Goal: Check status: Check status

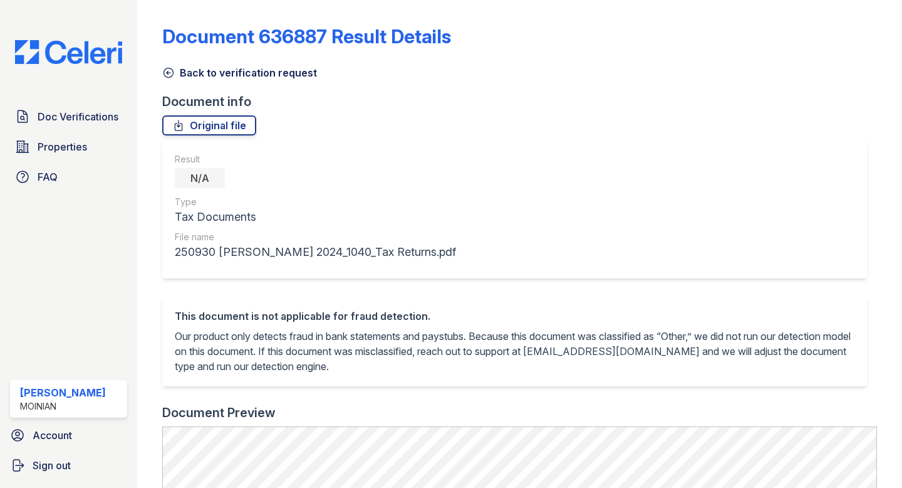
click at [168, 72] on icon at bounding box center [168, 72] width 9 height 9
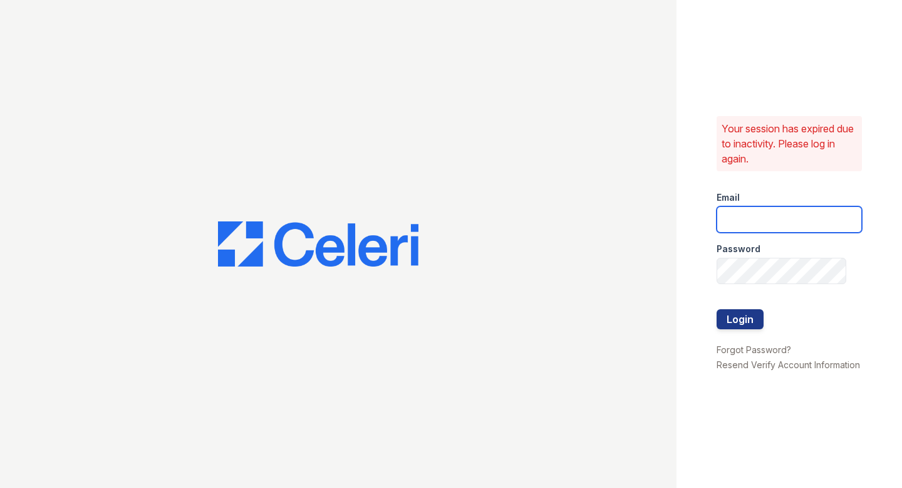
click at [788, 215] on input "email" at bounding box center [789, 219] width 145 height 26
type input "shiv@auranewyork.com"
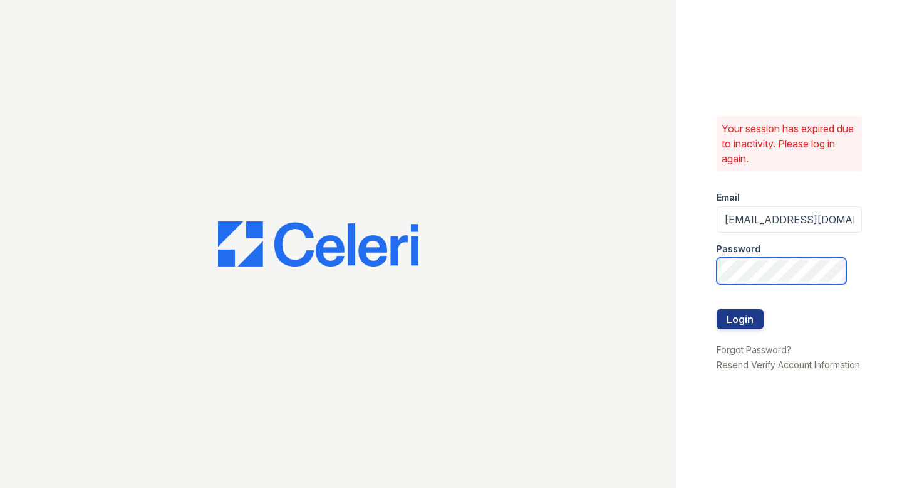
click at [717, 309] on button "Login" at bounding box center [740, 319] width 47 height 20
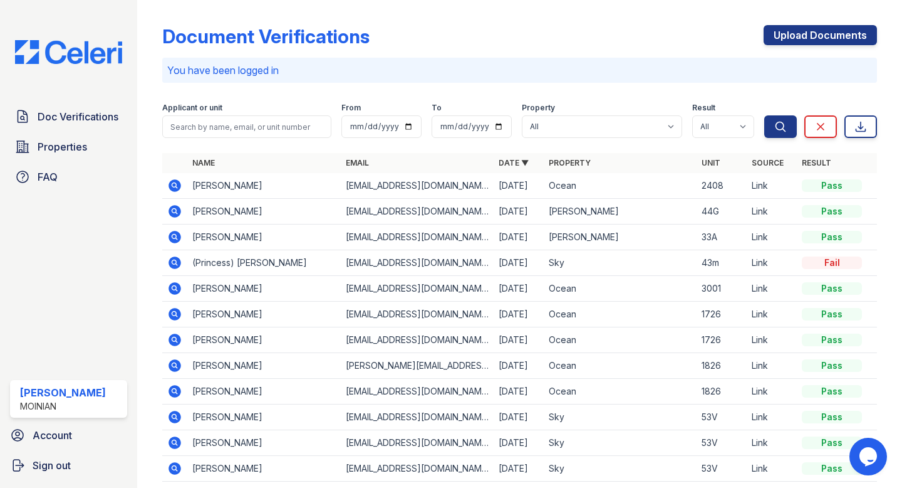
click at [181, 184] on icon at bounding box center [174, 185] width 15 height 15
click at [198, 120] on input "search" at bounding box center [246, 126] width 169 height 23
paste input "Mohamad Ali Beyhum"
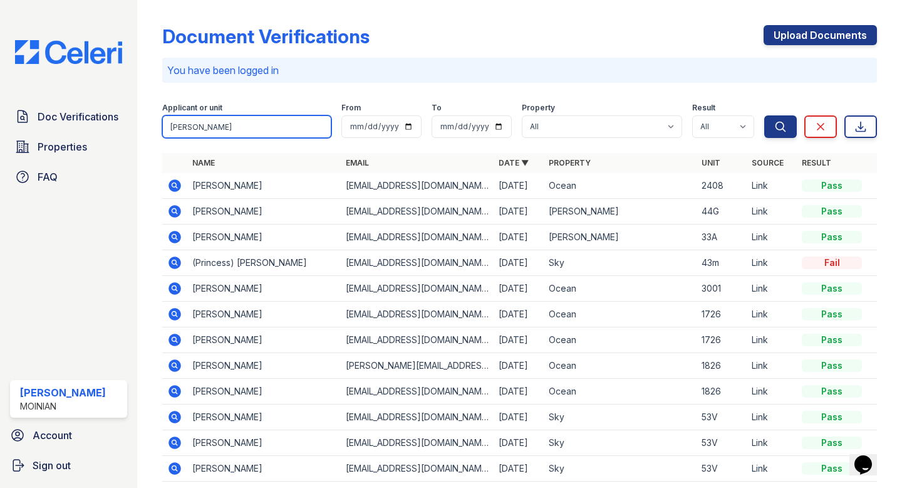
type input "Mohamad Ali Beyhum"
click at [765, 115] on button "Search" at bounding box center [781, 126] width 33 height 23
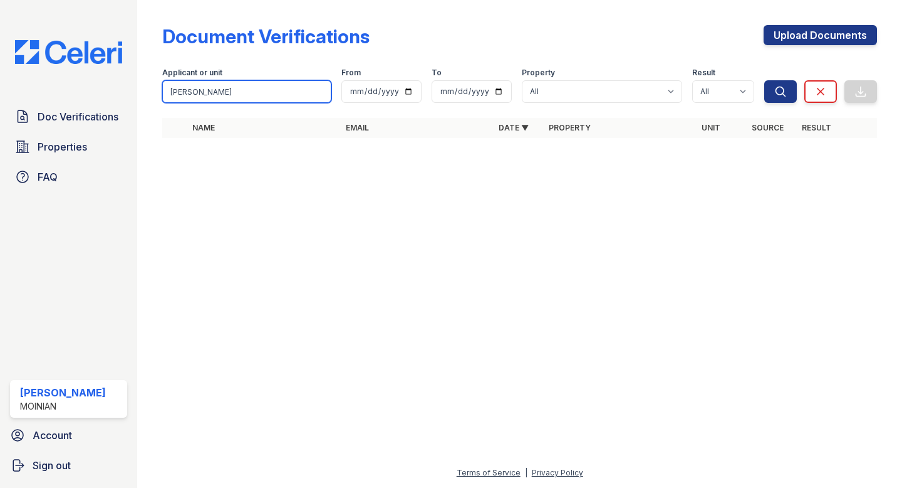
click at [216, 94] on input "Mohamad Ali Beyhum" at bounding box center [246, 91] width 169 height 23
type input "Mohamad Beyhum"
click at [765, 80] on button "Search" at bounding box center [781, 91] width 33 height 23
click at [293, 88] on input "Mohamad Beyhum" at bounding box center [246, 91] width 169 height 23
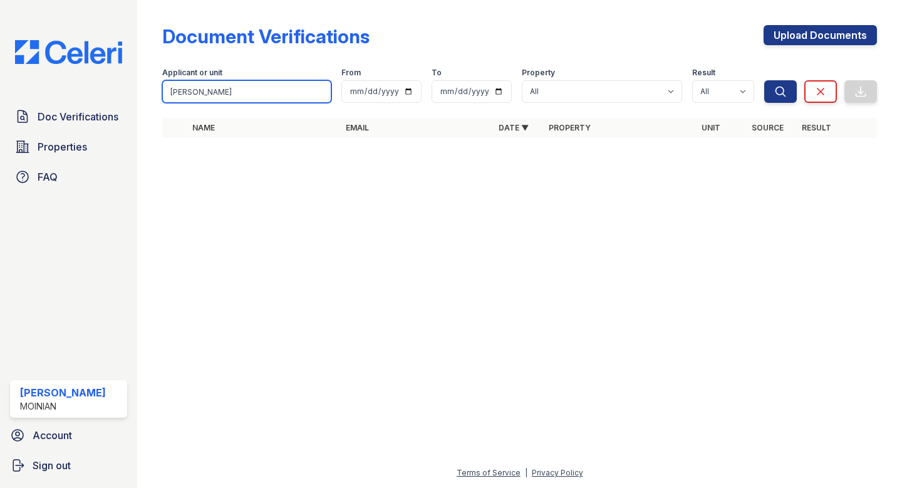
click at [765, 80] on button "Search" at bounding box center [781, 91] width 33 height 23
click at [297, 92] on input "Mohamad Beyhum" at bounding box center [246, 91] width 169 height 23
click at [765, 80] on button "Search" at bounding box center [781, 91] width 33 height 23
click at [321, 92] on input "Mohamad Beyhum" at bounding box center [246, 91] width 169 height 23
click at [175, 36] on div "Document Verifications" at bounding box center [265, 36] width 207 height 23
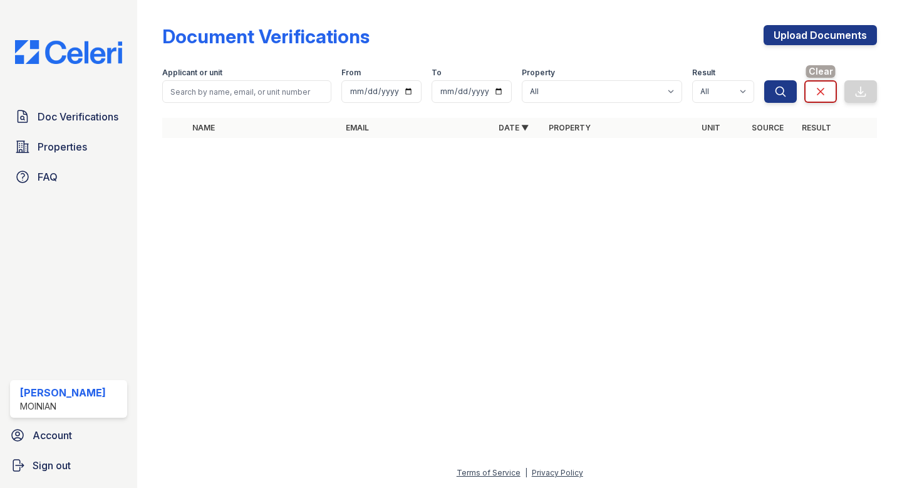
click at [817, 87] on icon at bounding box center [821, 91] width 13 height 13
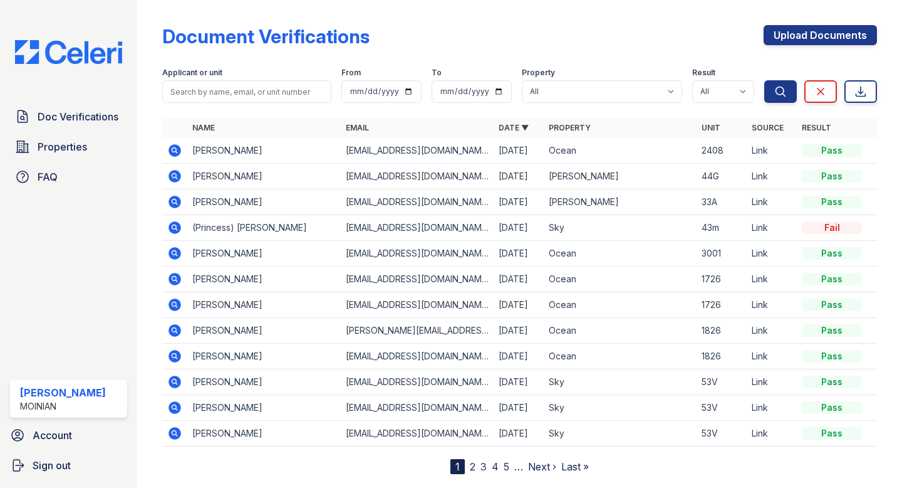
click at [175, 150] on icon at bounding box center [174, 149] width 3 height 3
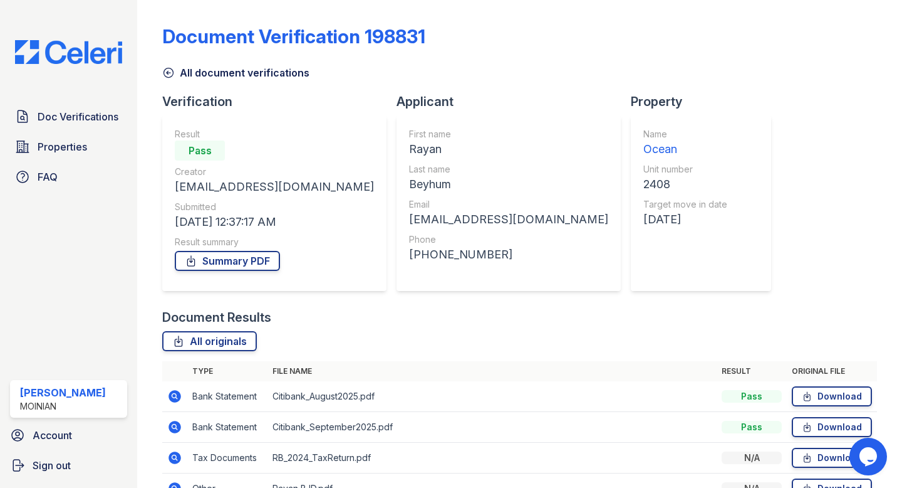
scroll to position [71, 0]
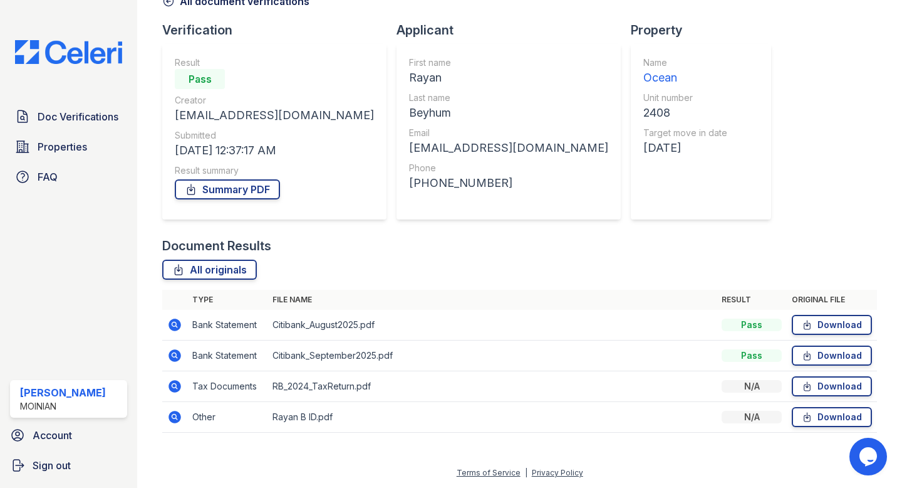
click at [179, 356] on icon at bounding box center [175, 355] width 13 height 13
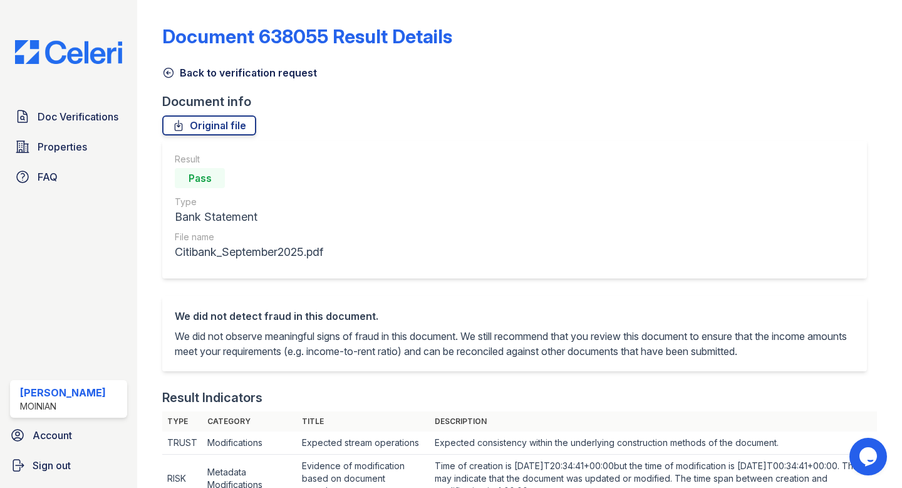
click at [170, 70] on icon at bounding box center [168, 72] width 13 height 13
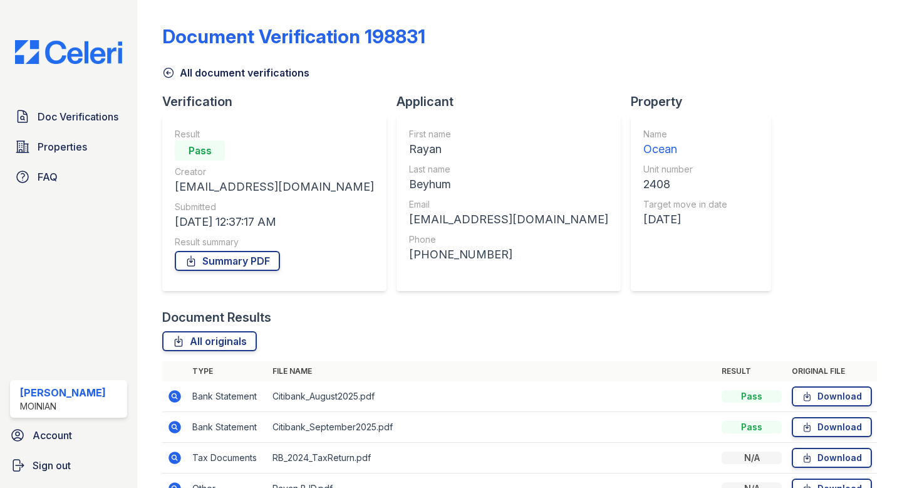
scroll to position [71, 0]
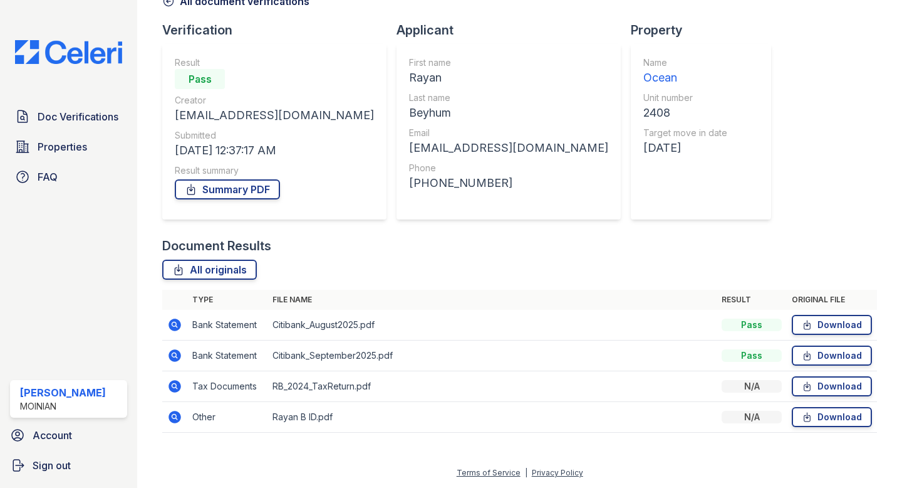
click at [175, 386] on icon at bounding box center [174, 385] width 3 height 3
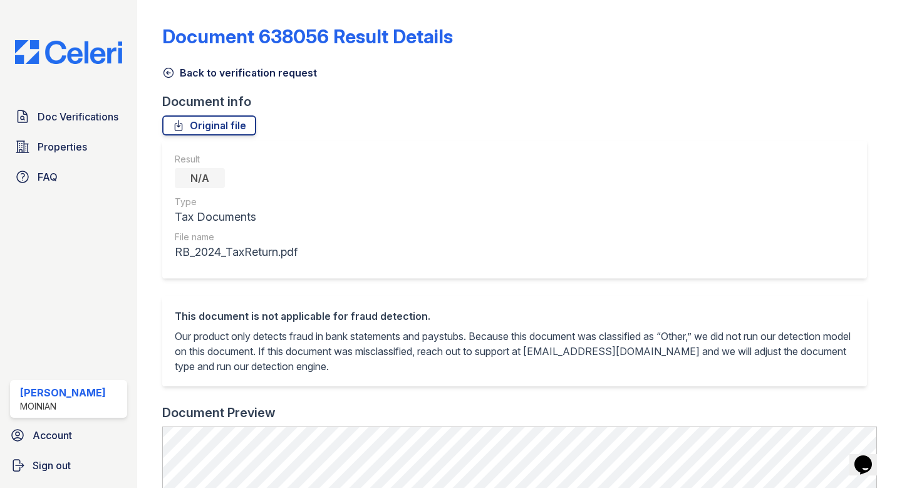
click at [162, 67] on icon at bounding box center [168, 72] width 13 height 13
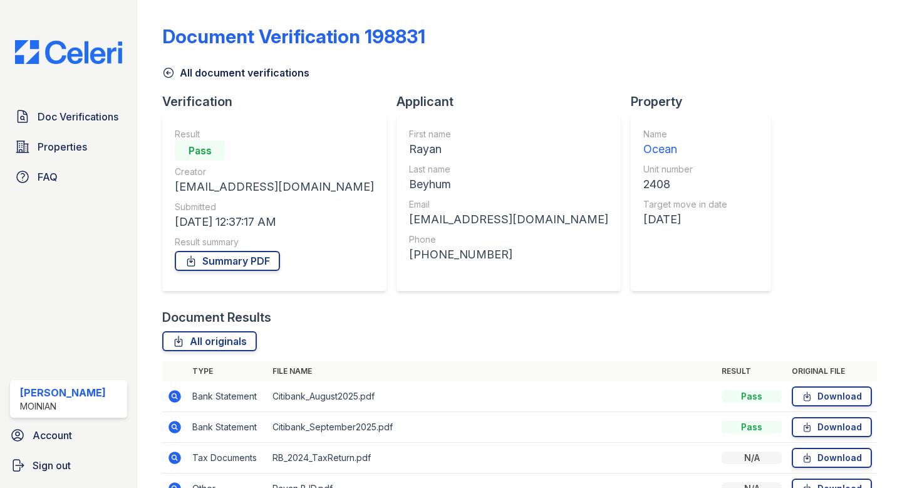
click at [170, 67] on icon at bounding box center [168, 72] width 13 height 13
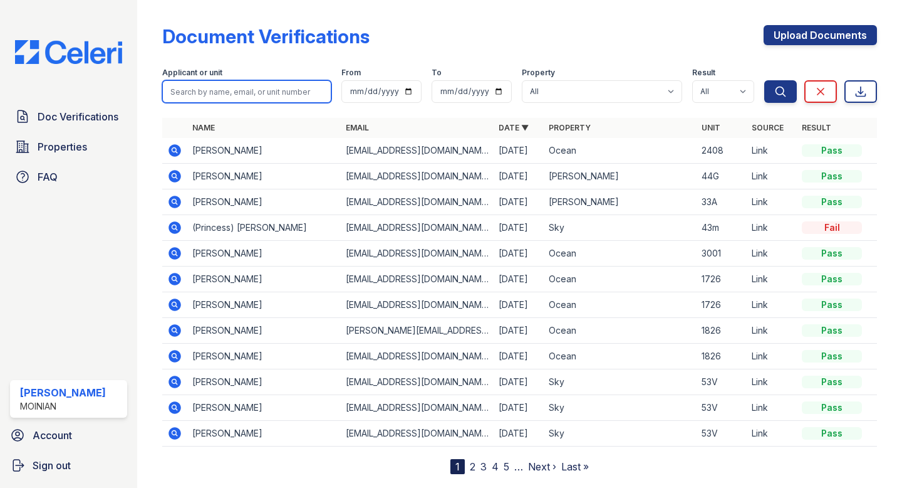
click at [241, 89] on input "search" at bounding box center [246, 91] width 169 height 23
type input "rayan beyhum"
click at [765, 80] on button "Search" at bounding box center [781, 91] width 33 height 23
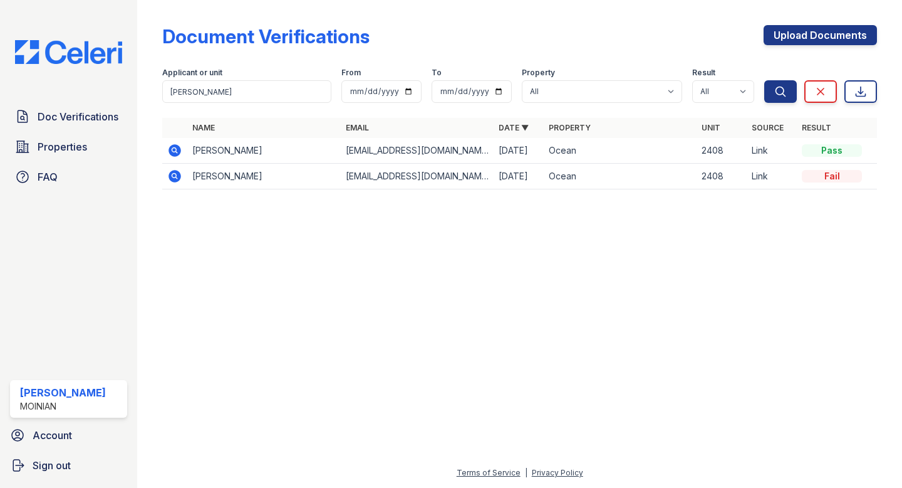
click at [172, 171] on icon at bounding box center [175, 176] width 13 height 13
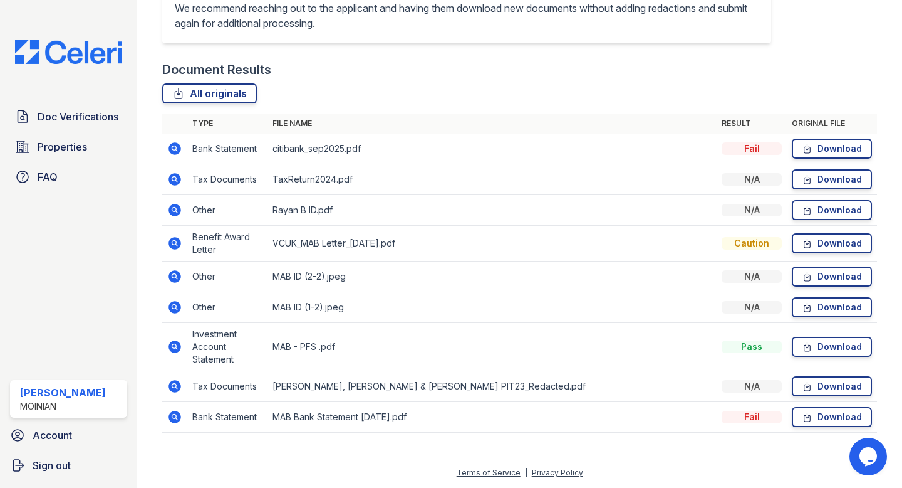
scroll to position [375, 0]
click at [177, 353] on icon at bounding box center [175, 346] width 13 height 13
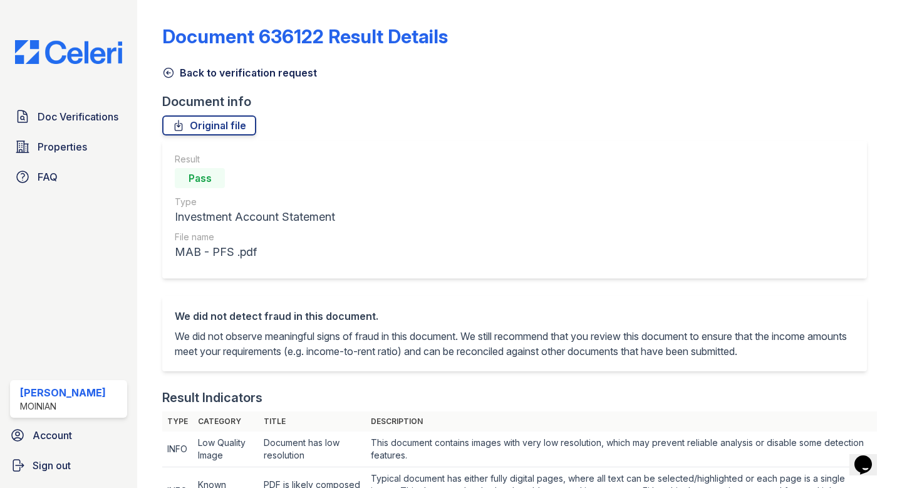
click at [173, 72] on icon at bounding box center [168, 72] width 13 height 13
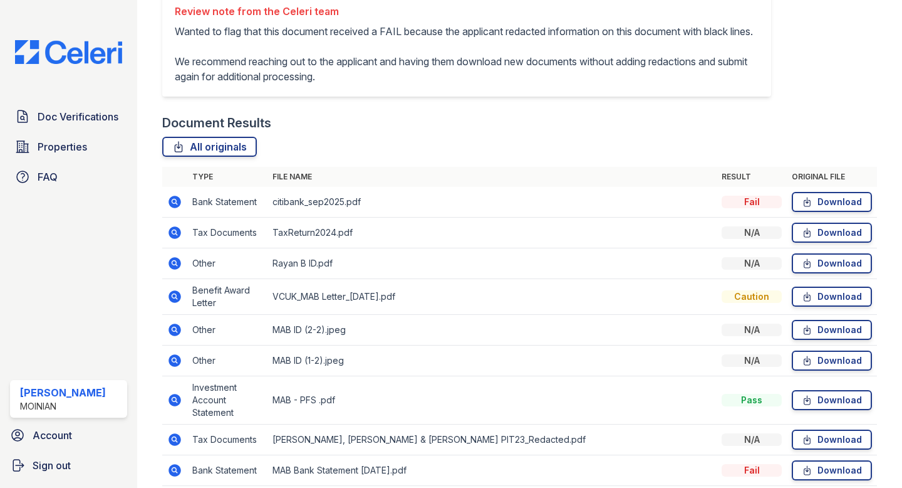
scroll to position [318, 0]
click at [174, 303] on icon at bounding box center [174, 295] width 15 height 15
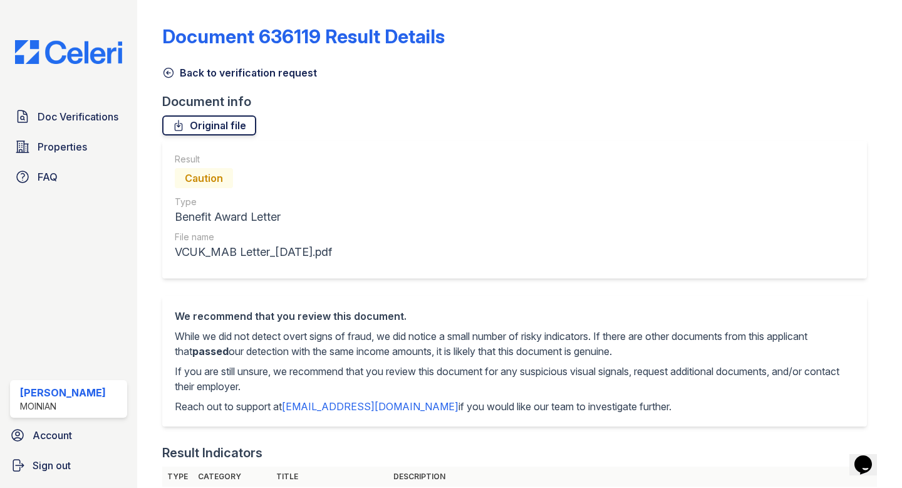
click at [211, 123] on link "Original file" at bounding box center [209, 125] width 94 height 20
click at [174, 73] on icon at bounding box center [168, 72] width 13 height 13
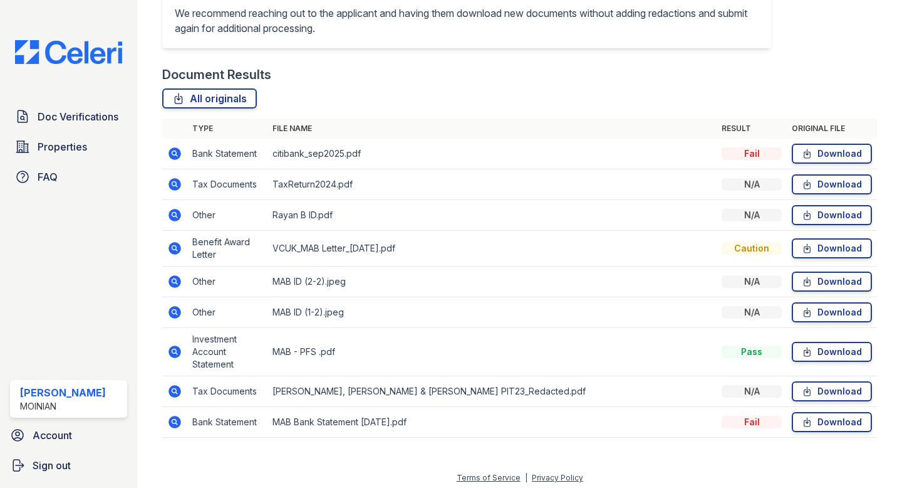
scroll to position [385, 0]
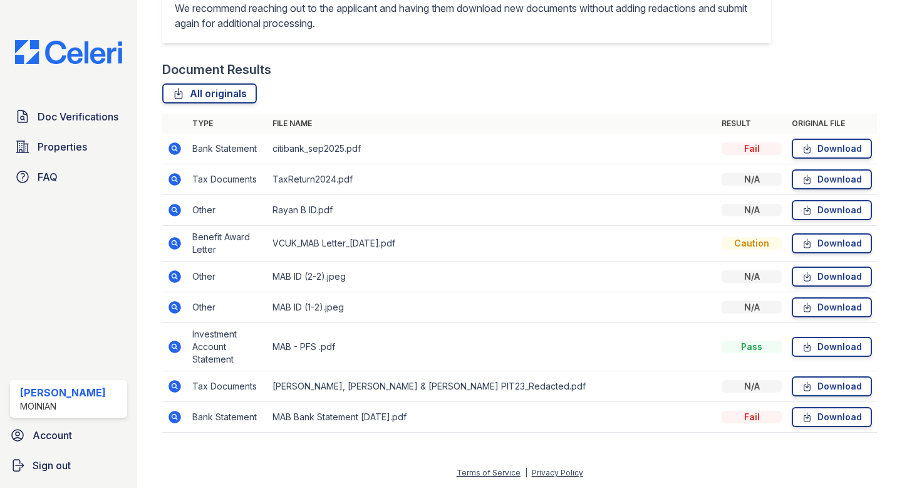
click at [167, 415] on icon at bounding box center [174, 416] width 15 height 15
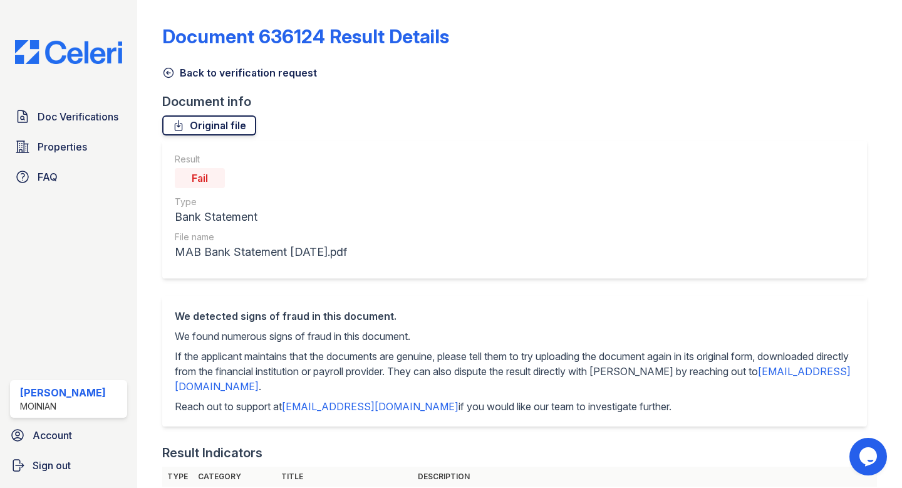
click at [202, 122] on link "Original file" at bounding box center [209, 125] width 94 height 20
click at [172, 72] on icon at bounding box center [168, 72] width 13 height 13
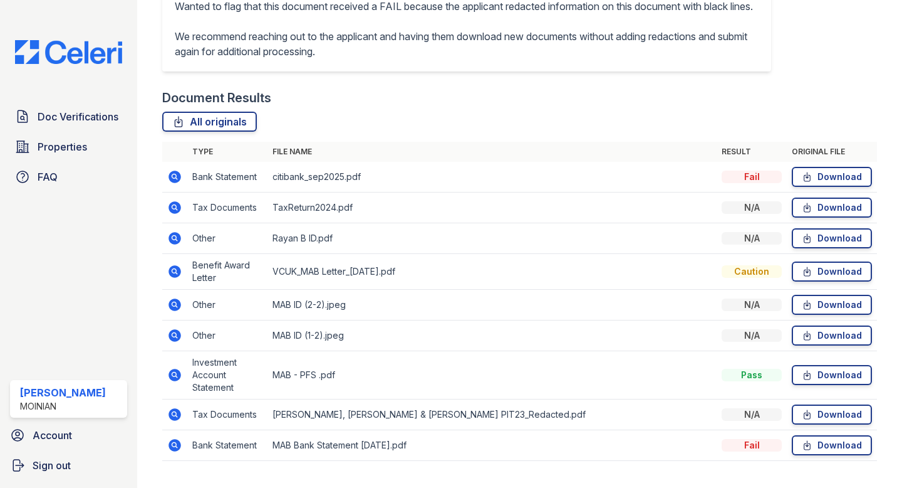
scroll to position [385, 0]
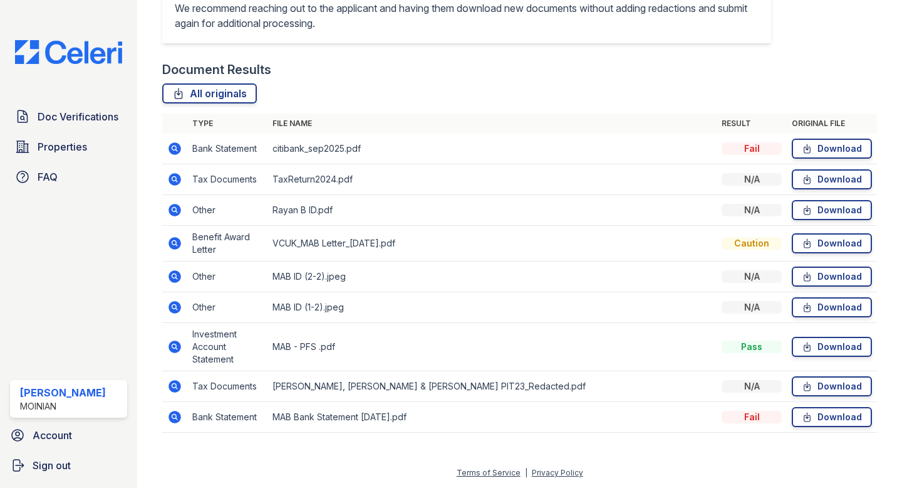
click at [175, 303] on icon at bounding box center [175, 307] width 13 height 13
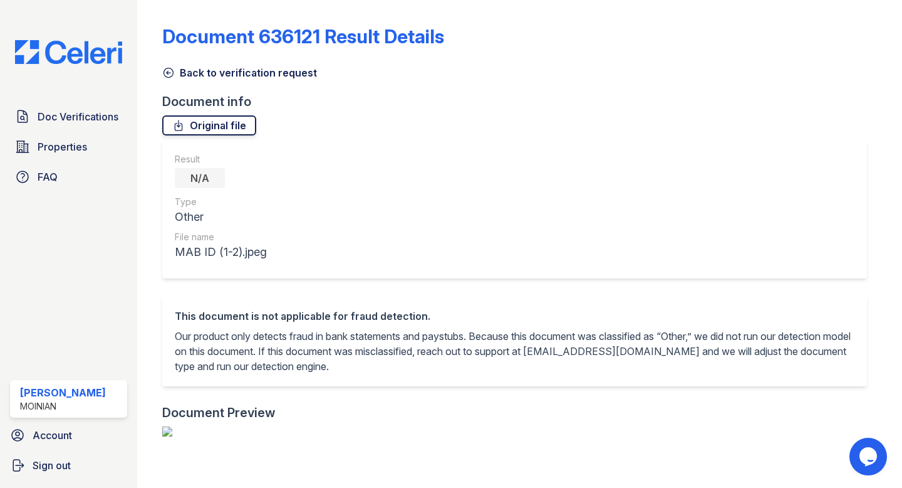
click at [211, 124] on link "Original file" at bounding box center [209, 125] width 94 height 20
click at [175, 75] on icon at bounding box center [168, 72] width 13 height 13
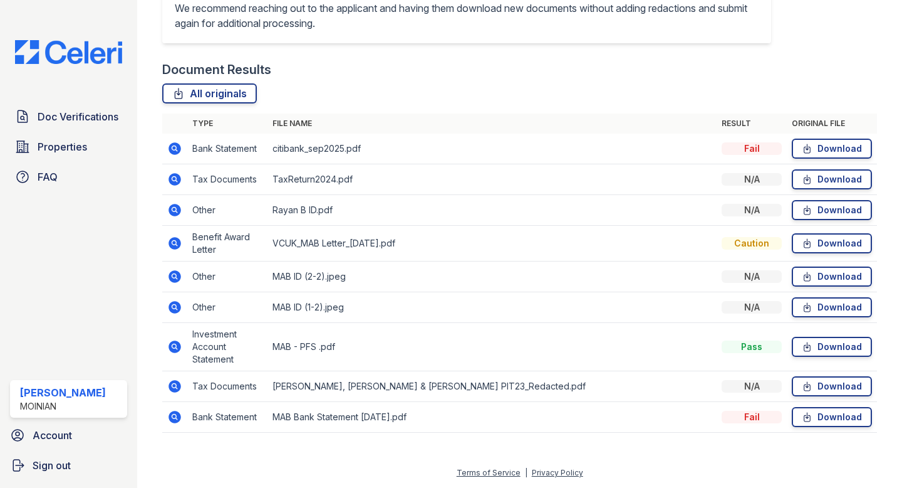
scroll to position [385, 0]
click at [172, 206] on icon at bounding box center [175, 210] width 13 height 13
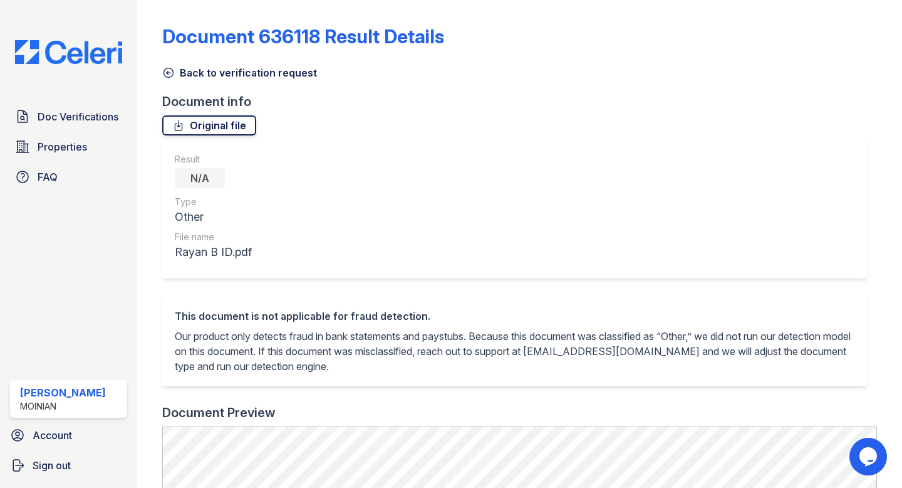
click at [217, 120] on link "Original file" at bounding box center [209, 125] width 94 height 20
click at [174, 68] on icon at bounding box center [168, 72] width 13 height 13
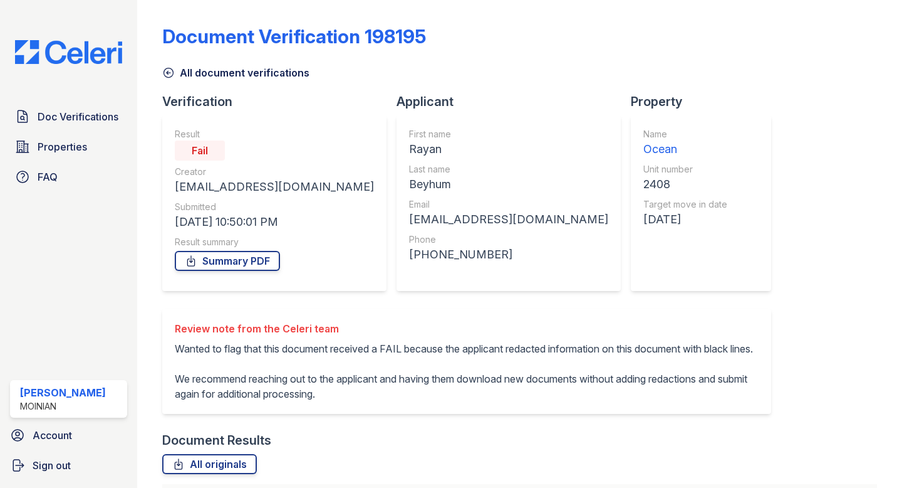
click at [174, 68] on icon at bounding box center [168, 72] width 13 height 13
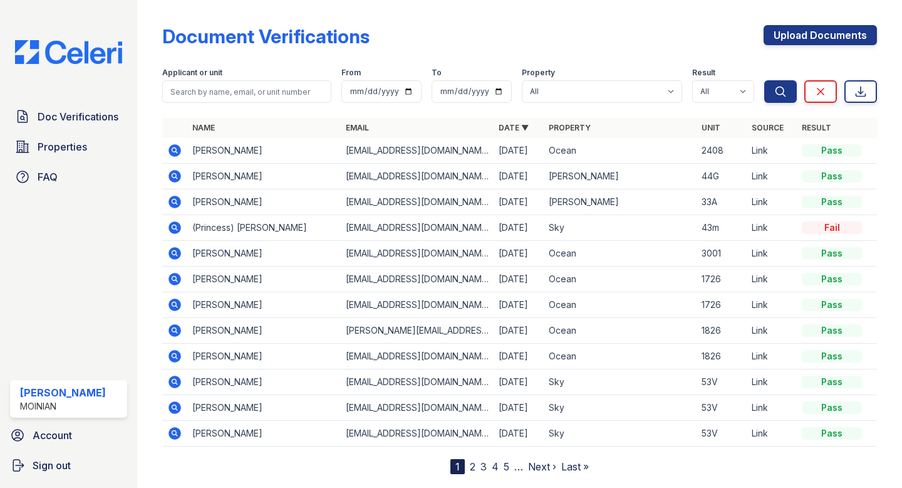
click at [180, 150] on icon at bounding box center [175, 150] width 13 height 13
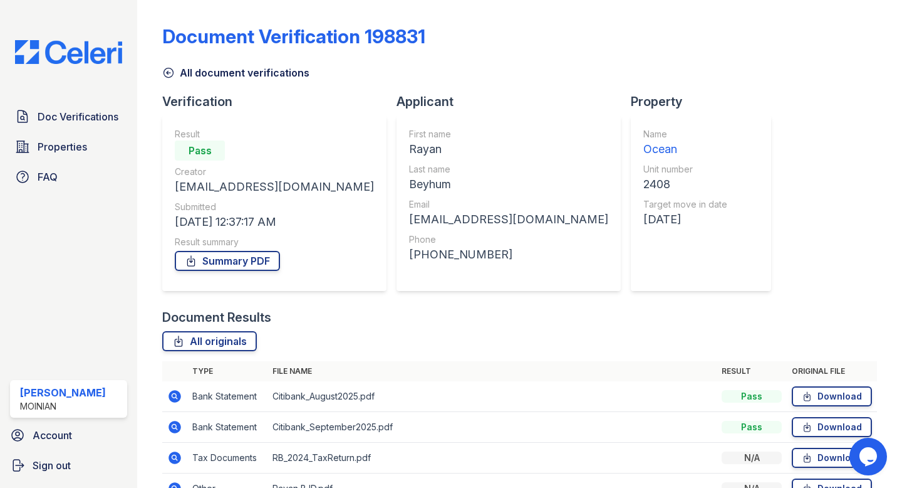
scroll to position [71, 0]
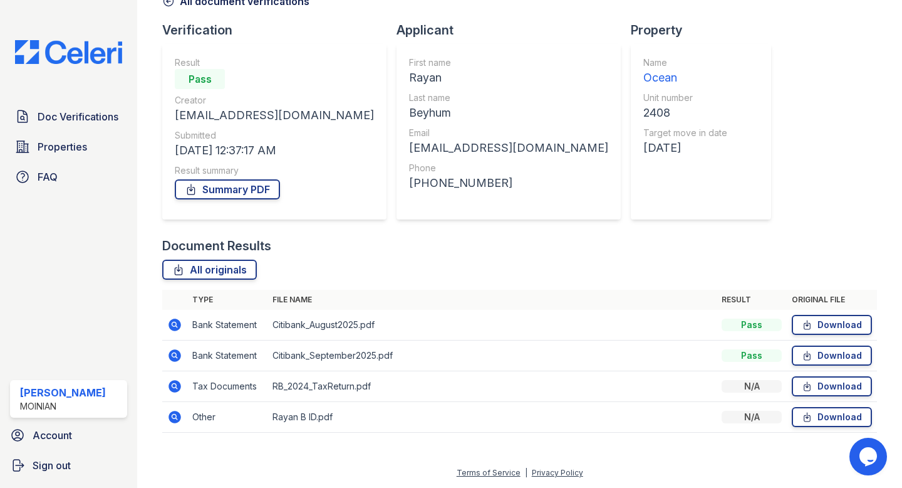
click at [177, 351] on icon at bounding box center [175, 355] width 13 height 13
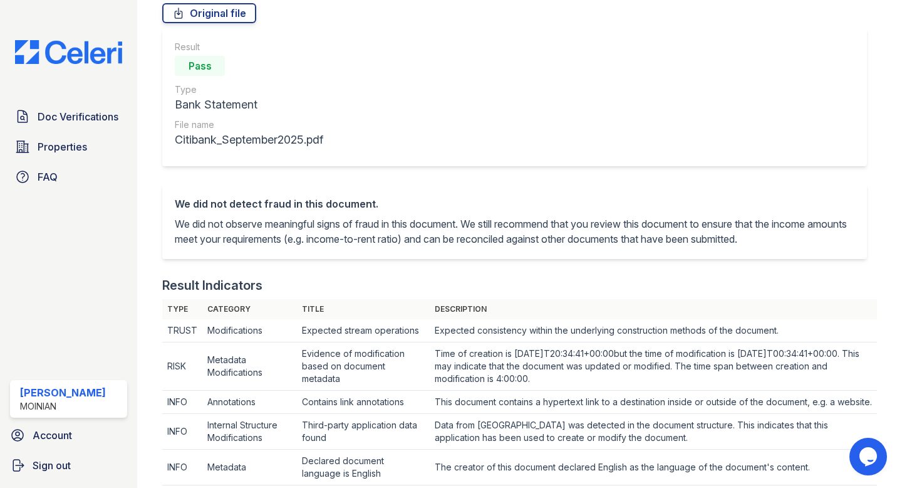
scroll to position [91, 0]
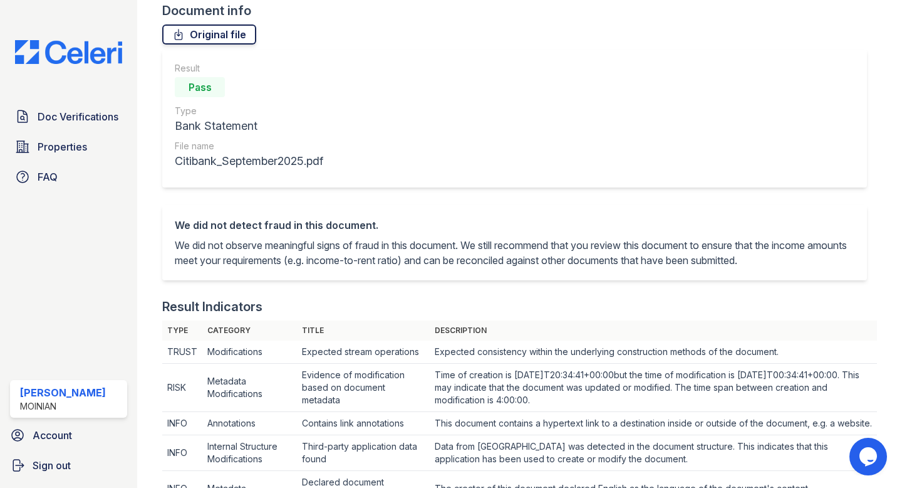
click at [206, 41] on link "Original file" at bounding box center [209, 34] width 94 height 20
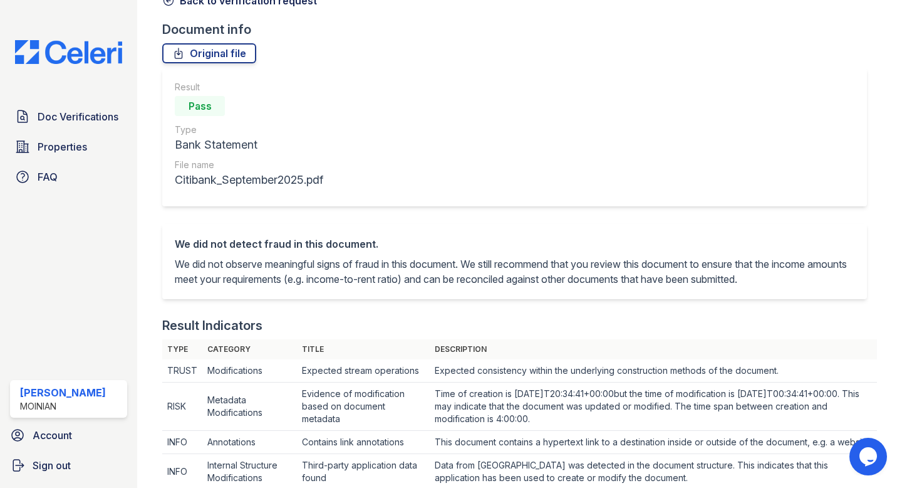
scroll to position [45, 0]
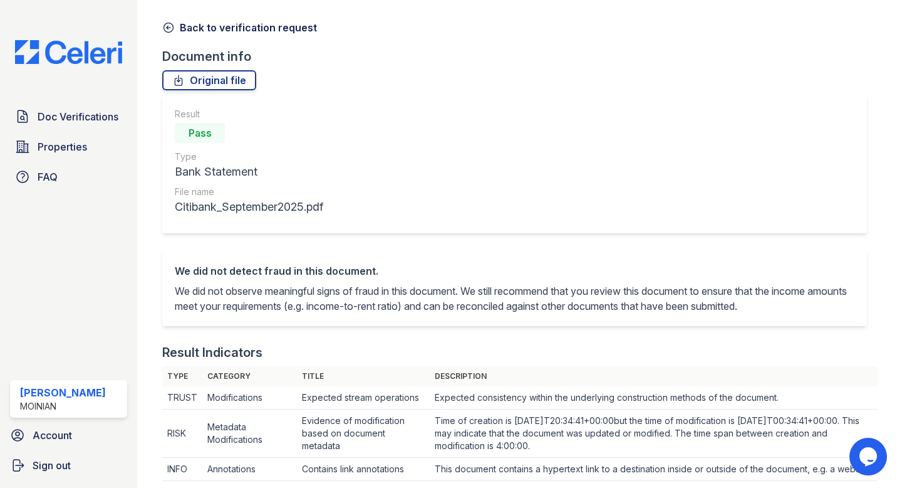
click at [172, 28] on icon at bounding box center [168, 27] width 13 height 13
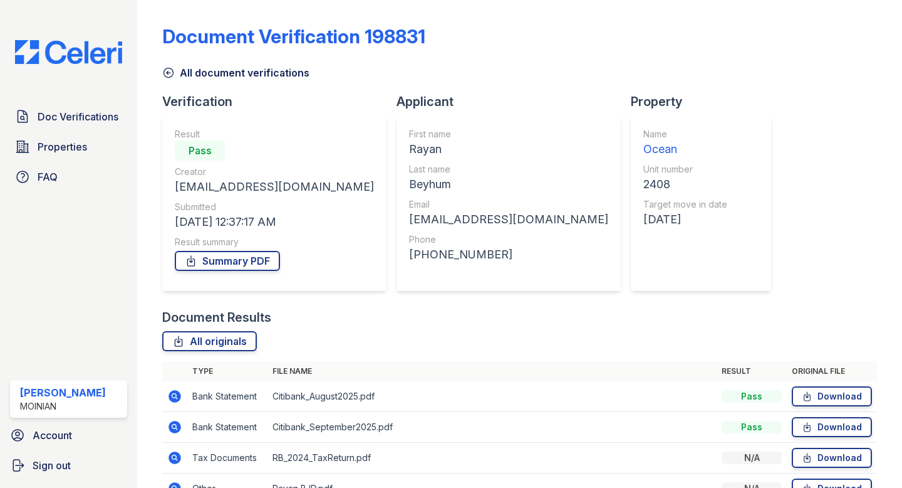
scroll to position [71, 0]
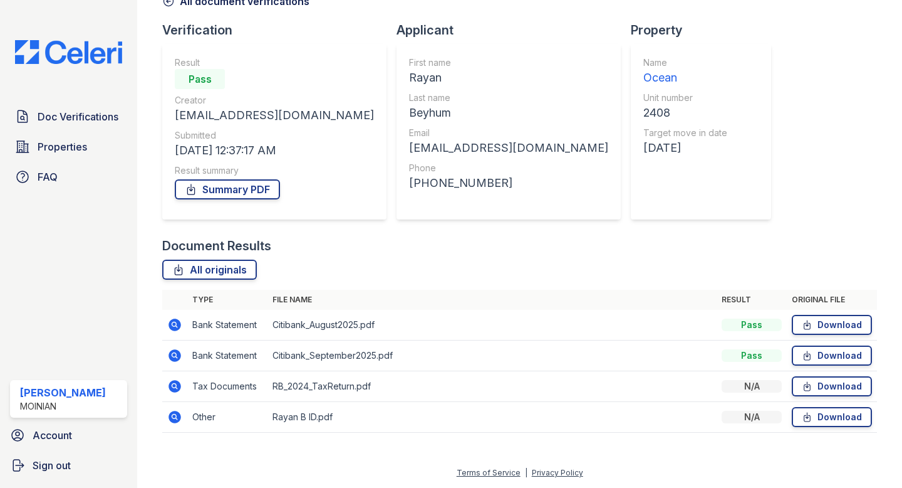
click at [175, 384] on icon at bounding box center [174, 385] width 3 height 3
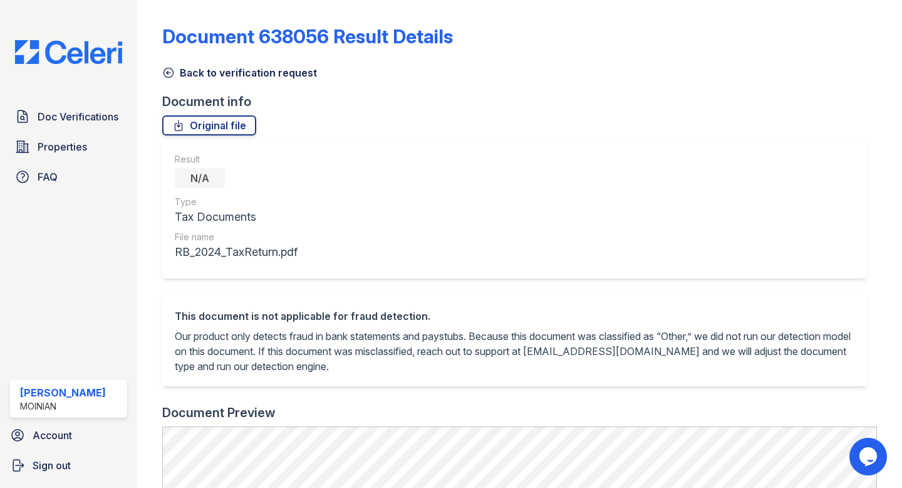
click at [172, 70] on icon at bounding box center [168, 72] width 9 height 9
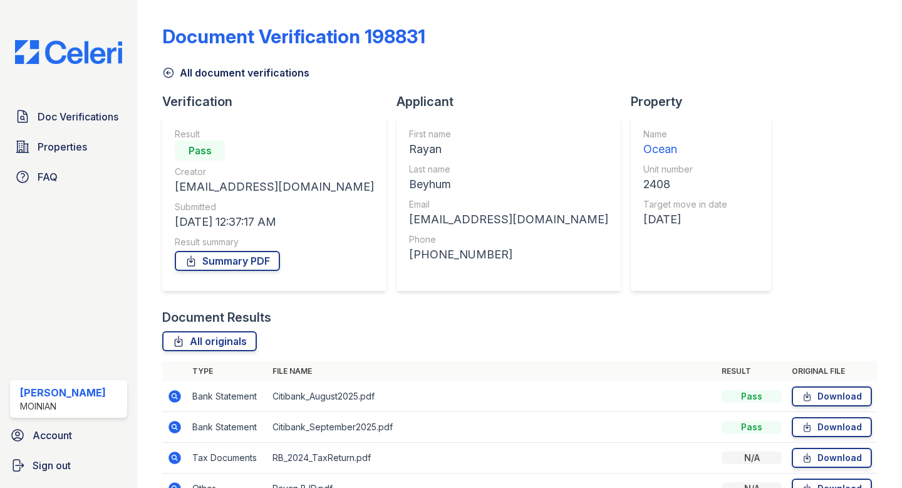
scroll to position [71, 0]
